Goal: Information Seeking & Learning: Understand process/instructions

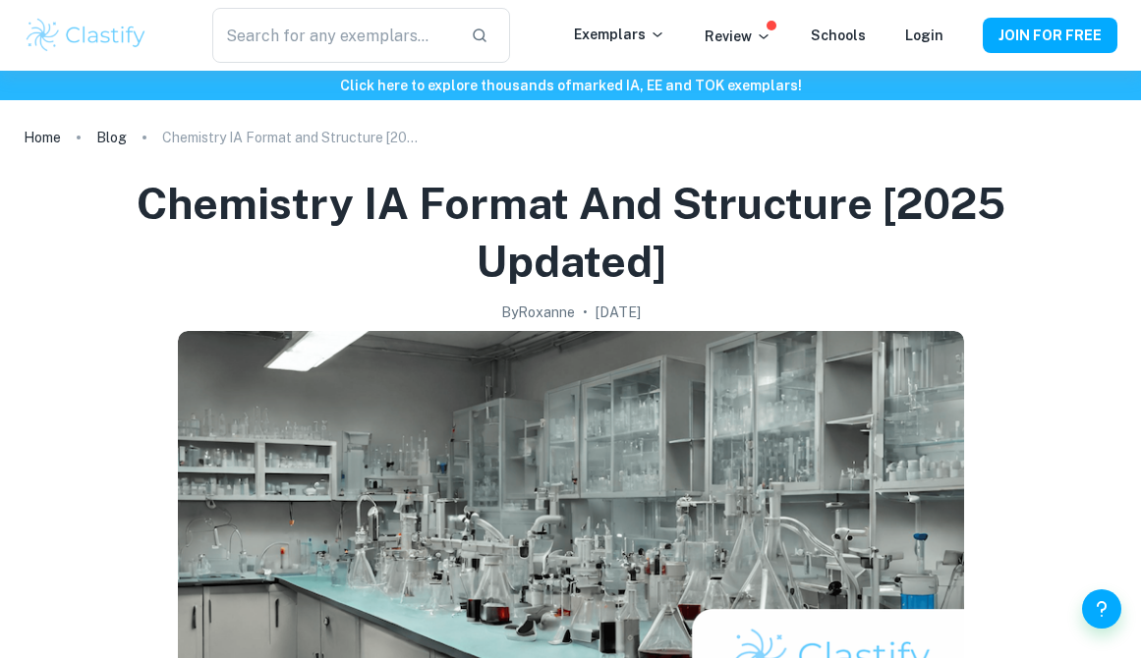
scroll to position [3353, 0]
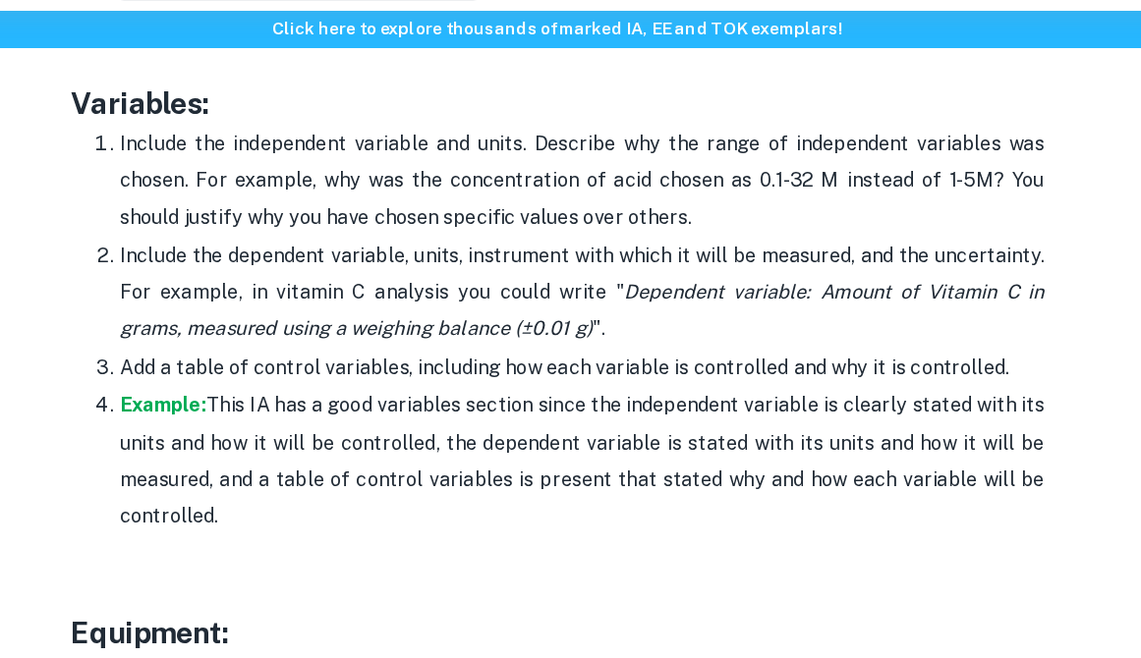
click at [542, 281] on p "Include the dependent variable, units, instrument with which it will be measure…" at bounding box center [590, 299] width 747 height 89
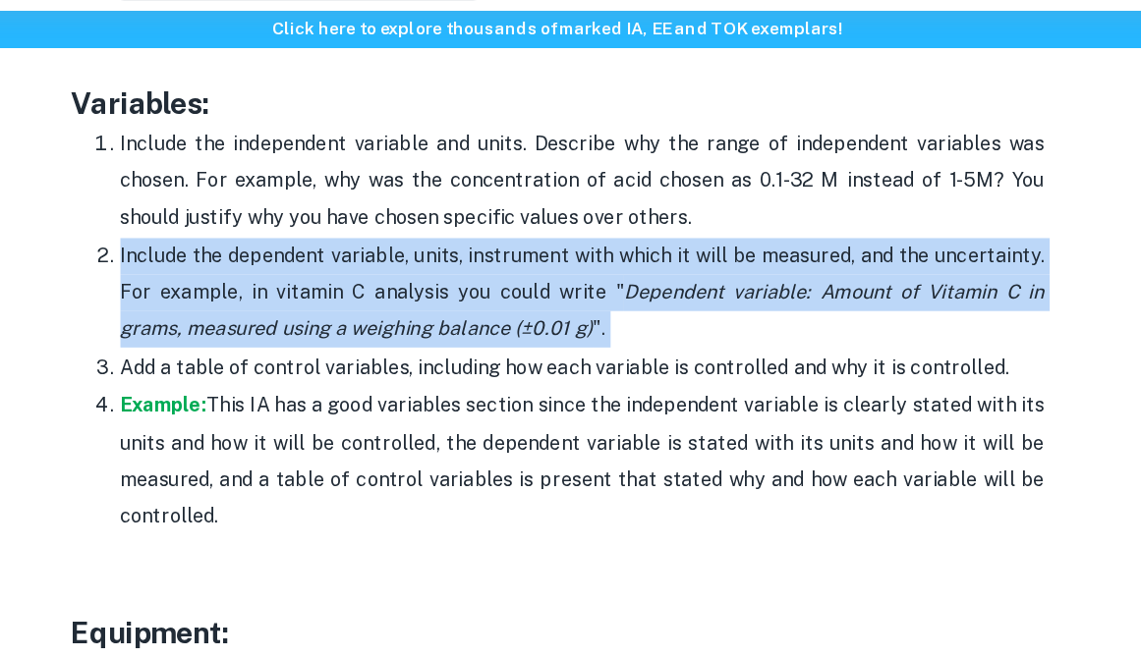
click at [542, 281] on p "Include the dependent variable, units, instrument with which it will be measure…" at bounding box center [590, 299] width 747 height 89
copy p "Include the dependent variable, units, instrument with which it will be measure…"
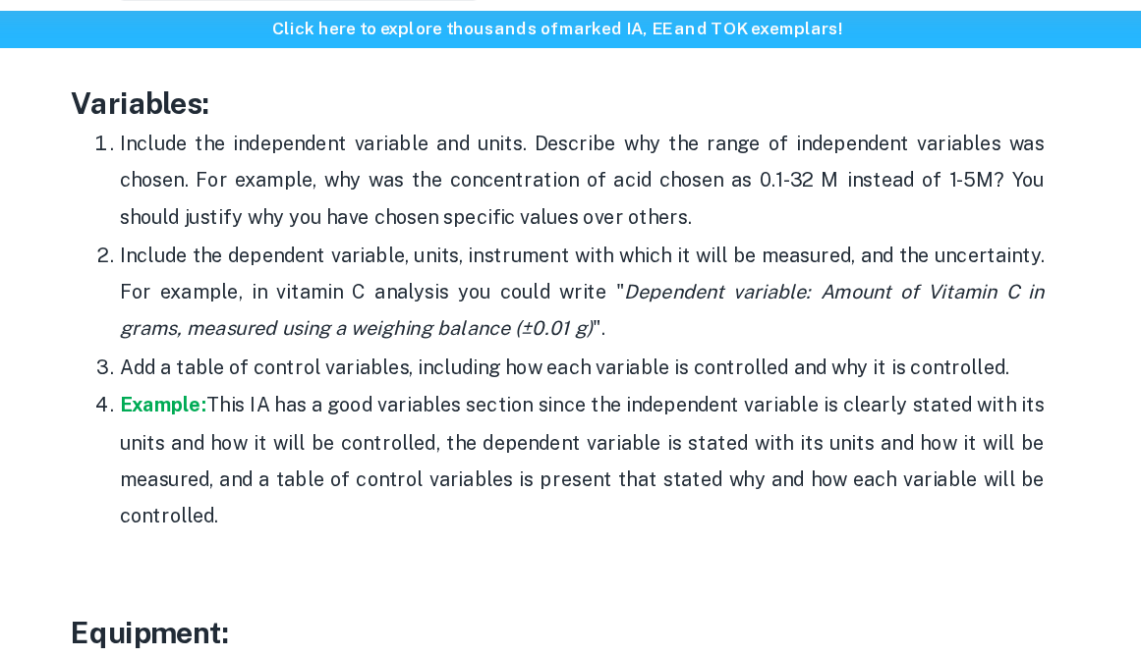
click at [506, 346] on p "Add a table of control variables, including how each variable is controlled and…" at bounding box center [590, 359] width 747 height 29
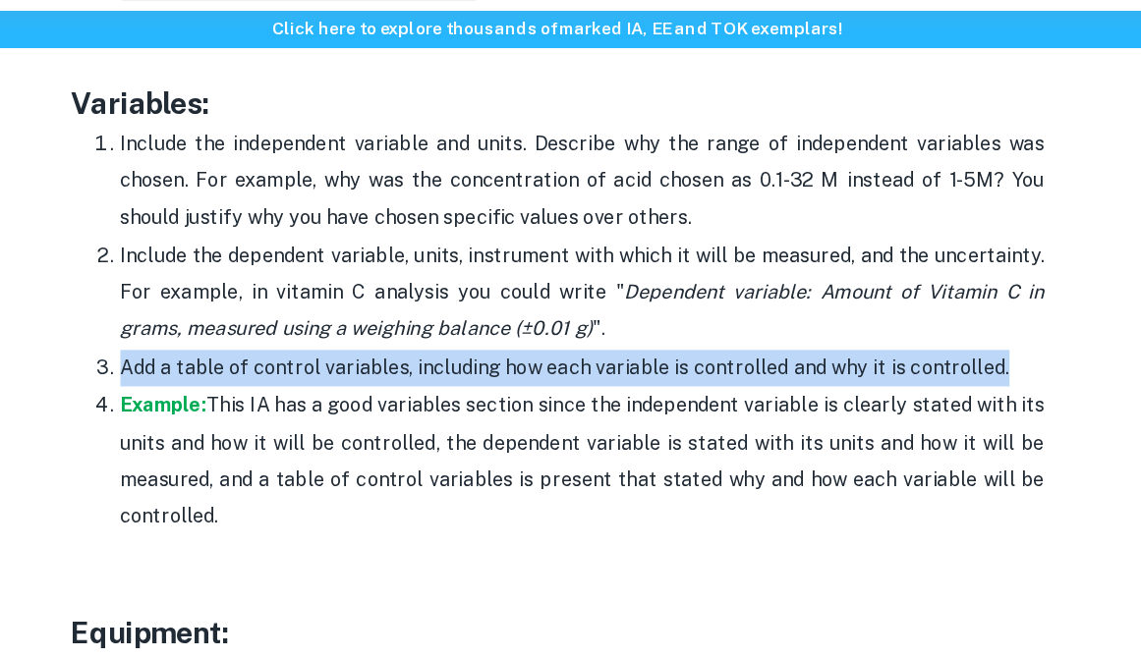
click at [506, 346] on p "Add a table of control variables, including how each variable is controlled and…" at bounding box center [590, 359] width 747 height 29
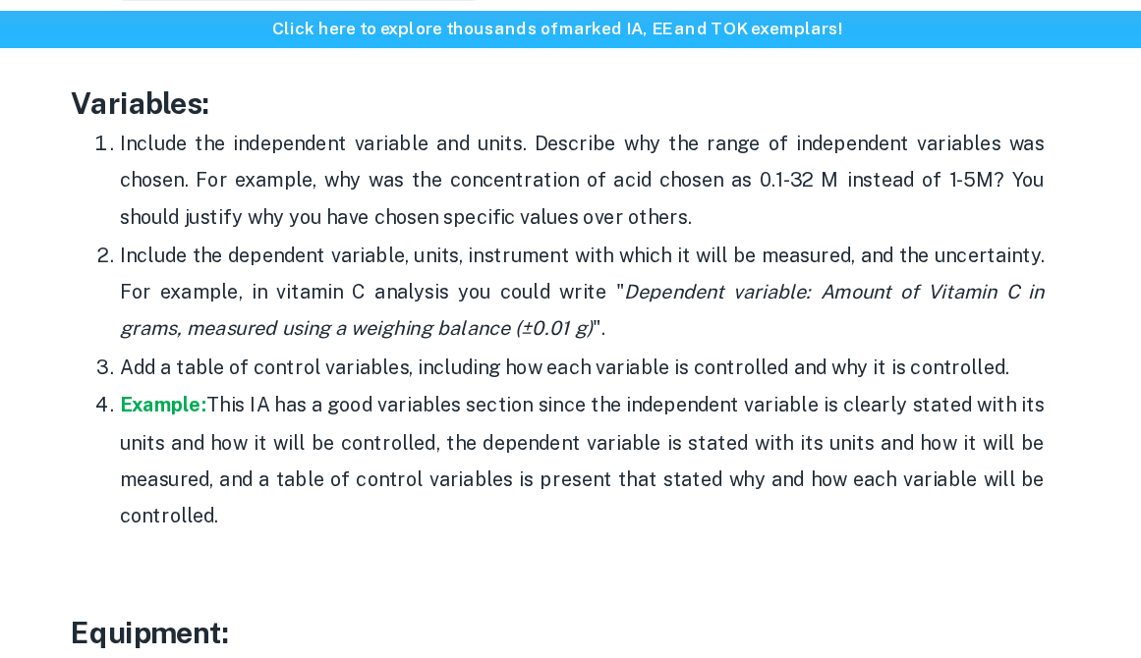
click at [669, 233] on p "Include the independent variable and units. Describe why the range of independe…" at bounding box center [590, 208] width 747 height 89
